Goal: Book appointment/travel/reservation

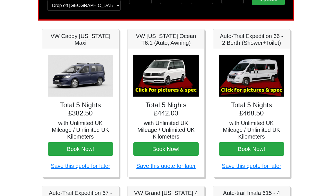
scroll to position [64, 0]
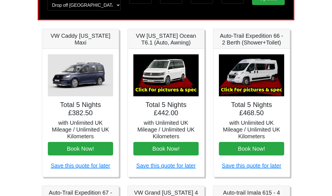
click at [172, 121] on h5 "with Unlimited UK Mileage / Unlimited UK Kilometers" at bounding box center [165, 130] width 65 height 20
click at [166, 81] on img at bounding box center [165, 76] width 65 height 42
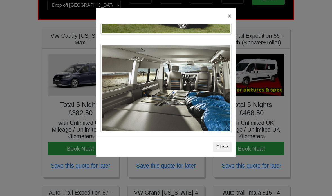
scroll to position [627, 0]
click at [231, 17] on button "×" at bounding box center [229, 16] width 13 height 16
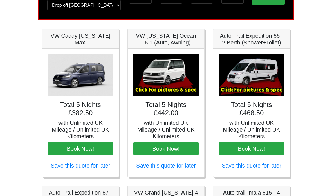
click at [258, 89] on img at bounding box center [251, 75] width 65 height 42
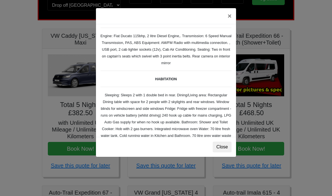
scroll to position [32, 0]
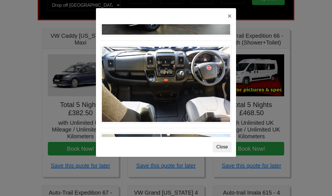
click at [224, 147] on button "Close" at bounding box center [222, 146] width 19 height 11
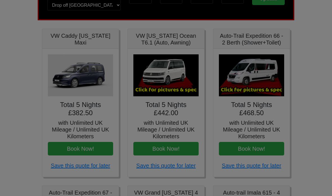
scroll to position [0, 0]
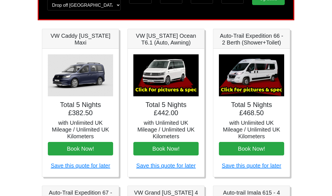
click at [257, 124] on h5 "with Unlimited UK Mileage / Unlimited UK Kilometers" at bounding box center [251, 129] width 65 height 20
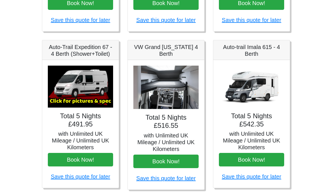
scroll to position [211, 0]
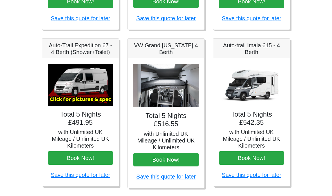
click at [166, 49] on h5 "VW Grand [US_STATE] 4 Berth" at bounding box center [165, 48] width 65 height 13
click at [178, 89] on img at bounding box center [165, 86] width 65 height 44
click at [172, 118] on h4 "Total 5 Nights £516.55" at bounding box center [165, 120] width 65 height 16
click at [167, 132] on h5 "with Unlimited UK Mileage / Unlimited UK Kilometers" at bounding box center [165, 140] width 65 height 20
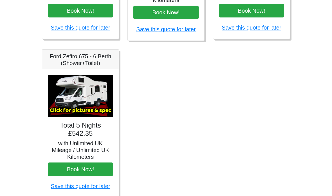
scroll to position [358, 0]
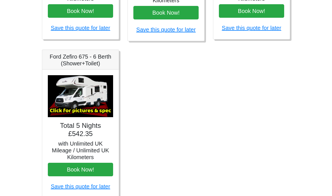
click at [83, 99] on img at bounding box center [80, 96] width 65 height 42
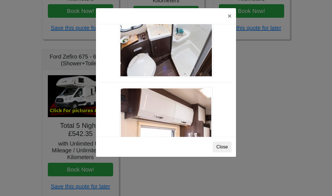
click at [225, 148] on button "Close" at bounding box center [222, 146] width 19 height 11
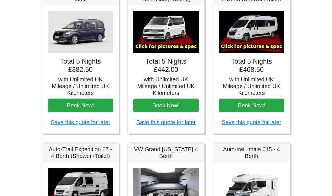
scroll to position [0, 0]
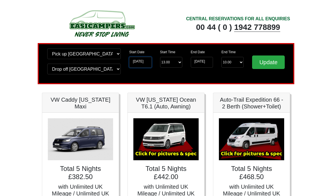
click at [141, 62] on input "30-12-2025" at bounding box center [140, 62] width 22 height 11
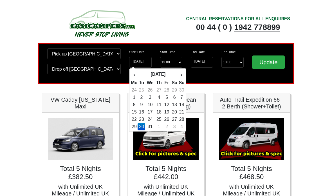
click at [152, 128] on td "31" at bounding box center [150, 126] width 10 height 7
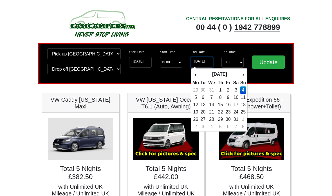
type input "[DATE]"
click at [236, 91] on td "3" at bounding box center [236, 89] width 8 height 7
type input "[DATE]"
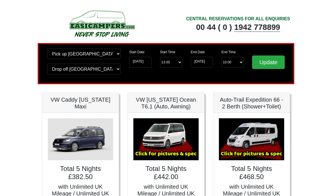
click at [267, 64] on input "Update" at bounding box center [268, 61] width 33 height 13
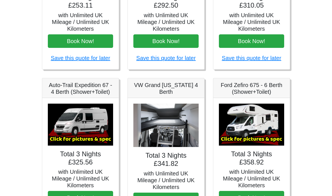
scroll to position [172, 0]
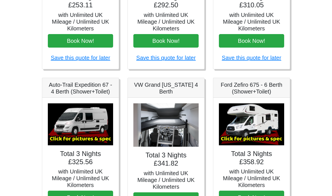
click at [84, 140] on img at bounding box center [80, 124] width 65 height 42
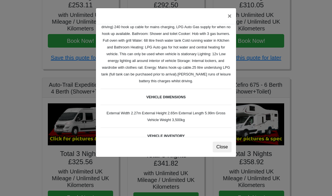
scroll to position [120, 0]
click at [230, 18] on button "×" at bounding box center [229, 16] width 13 height 16
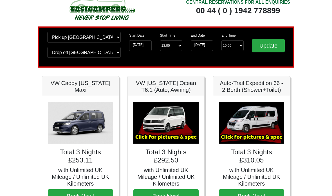
scroll to position [0, 0]
